Goal: Task Accomplishment & Management: Manage account settings

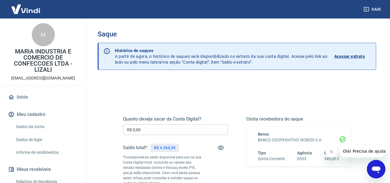
click at [154, 129] on input "R$ 0,00" at bounding box center [175, 129] width 105 height 11
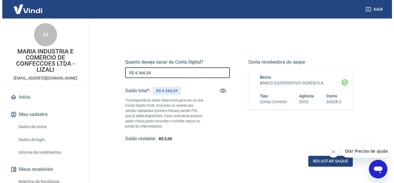
scroll to position [58, 0]
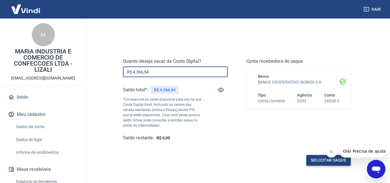
type input "R$ 4.366,54"
click at [324, 157] on button "Solicitar saque" at bounding box center [328, 160] width 44 height 11
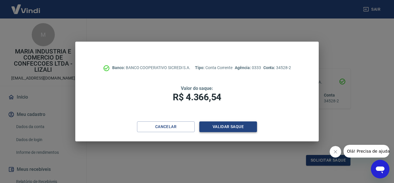
click at [216, 126] on button "Validar saque" at bounding box center [228, 126] width 58 height 11
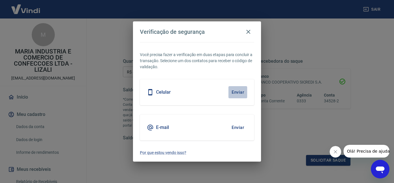
click at [237, 92] on button "Enviar" at bounding box center [237, 92] width 19 height 12
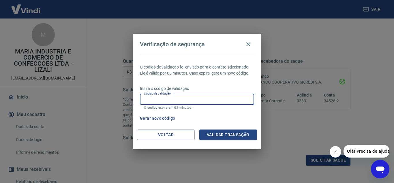
click at [234, 98] on input "Código de validação" at bounding box center [197, 99] width 114 height 11
type input "444007"
click at [233, 133] on button "Validar transação" at bounding box center [228, 134] width 58 height 11
